Goal: Transaction & Acquisition: Obtain resource

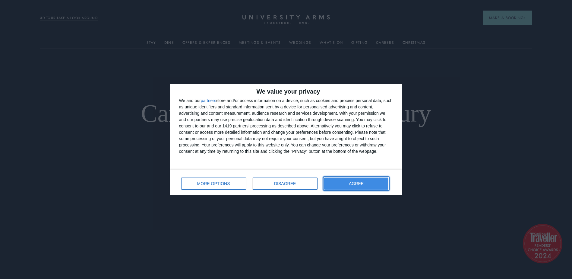
click at [360, 183] on span "AGREE" at bounding box center [356, 183] width 15 height 4
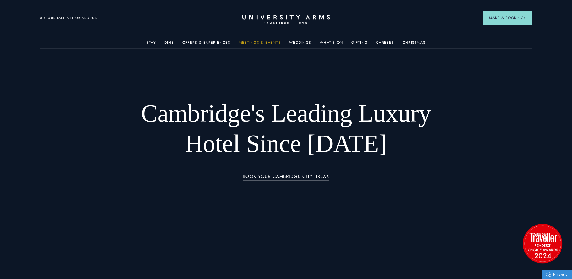
click at [264, 41] on link "Meetings & Events" at bounding box center [260, 44] width 42 height 8
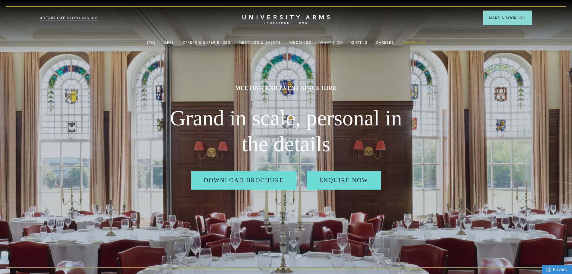
click at [406, 46] on link "Christmas" at bounding box center [413, 44] width 23 height 8
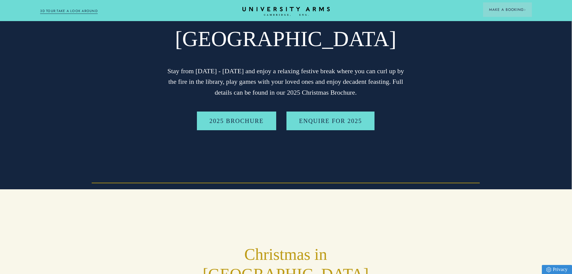
scroll to position [11, 0]
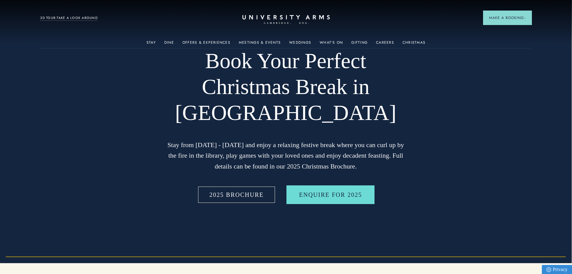
click at [230, 191] on link "2025 BROCHURE" at bounding box center [237, 194] width 80 height 19
click at [224, 202] on link "2025 BROCHURE" at bounding box center [237, 194] width 80 height 19
